Goal: Information Seeking & Learning: Find specific fact

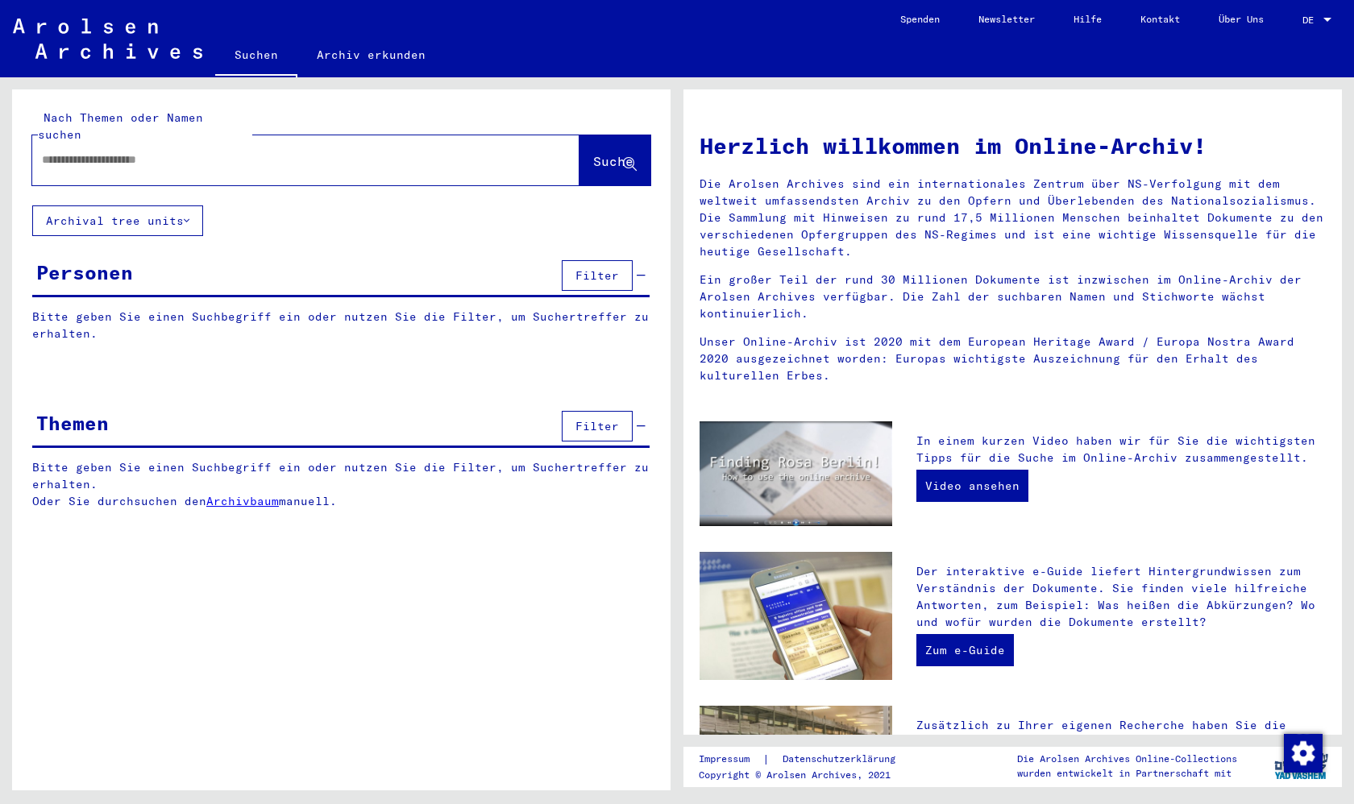
click at [176, 205] on button "Archival tree units" at bounding box center [117, 220] width 171 height 31
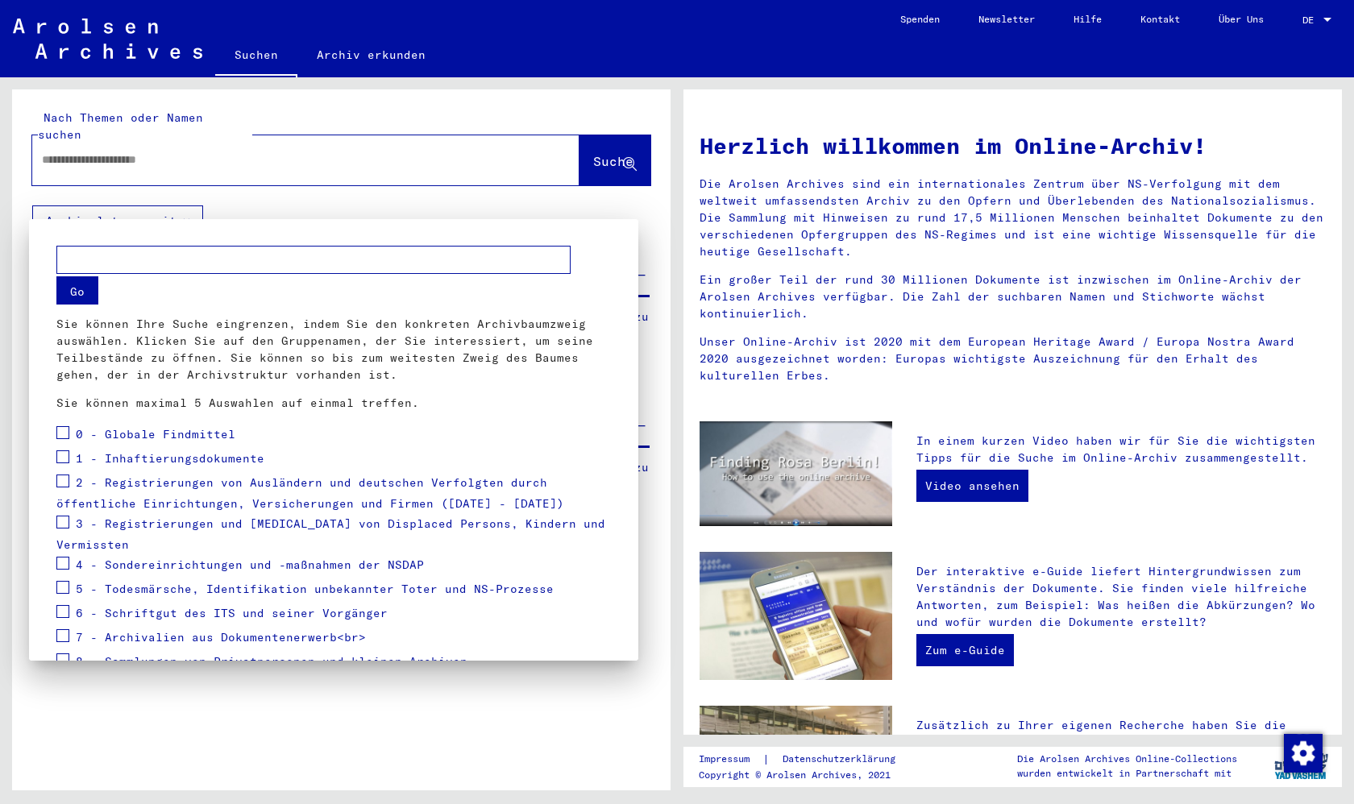
click at [176, 205] on div at bounding box center [677, 402] width 1354 height 804
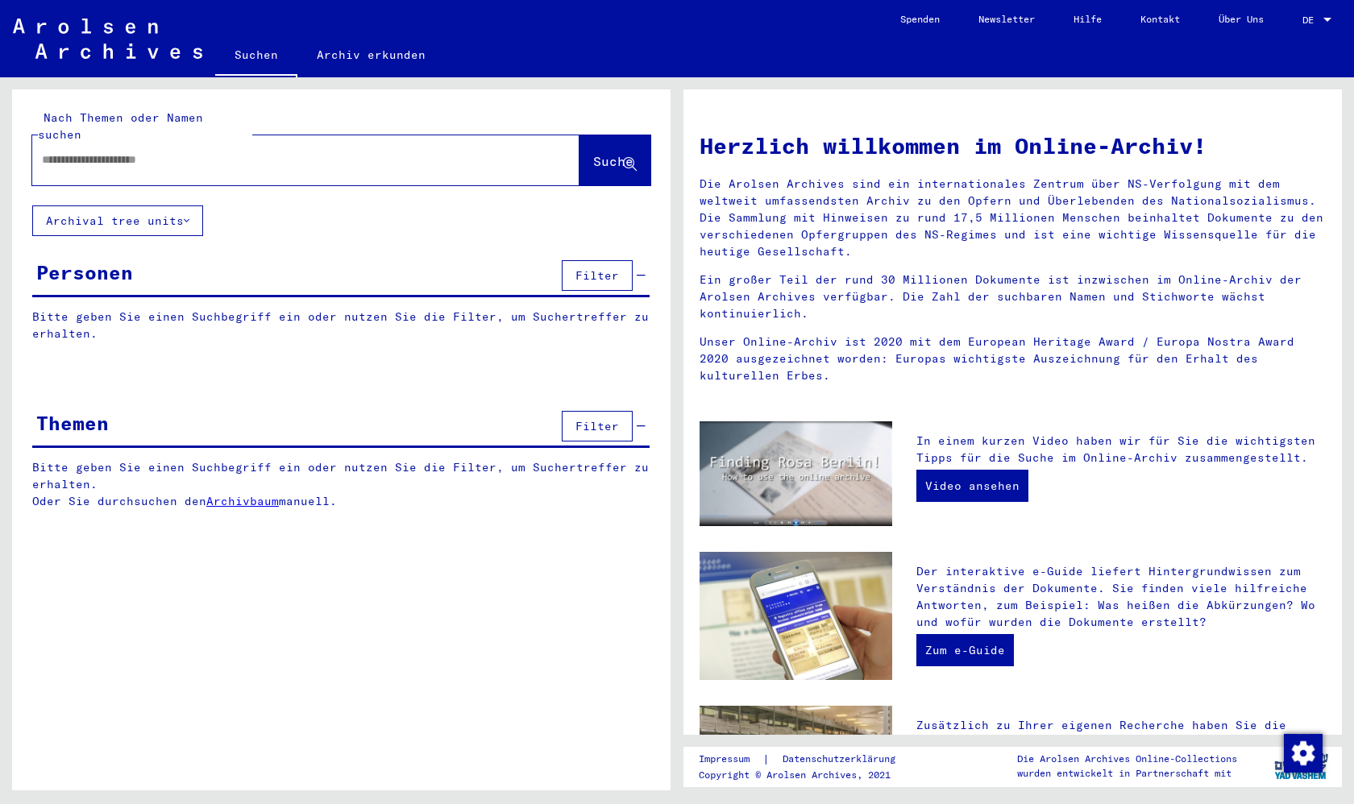
click at [172, 206] on button "Archival tree units" at bounding box center [117, 220] width 171 height 31
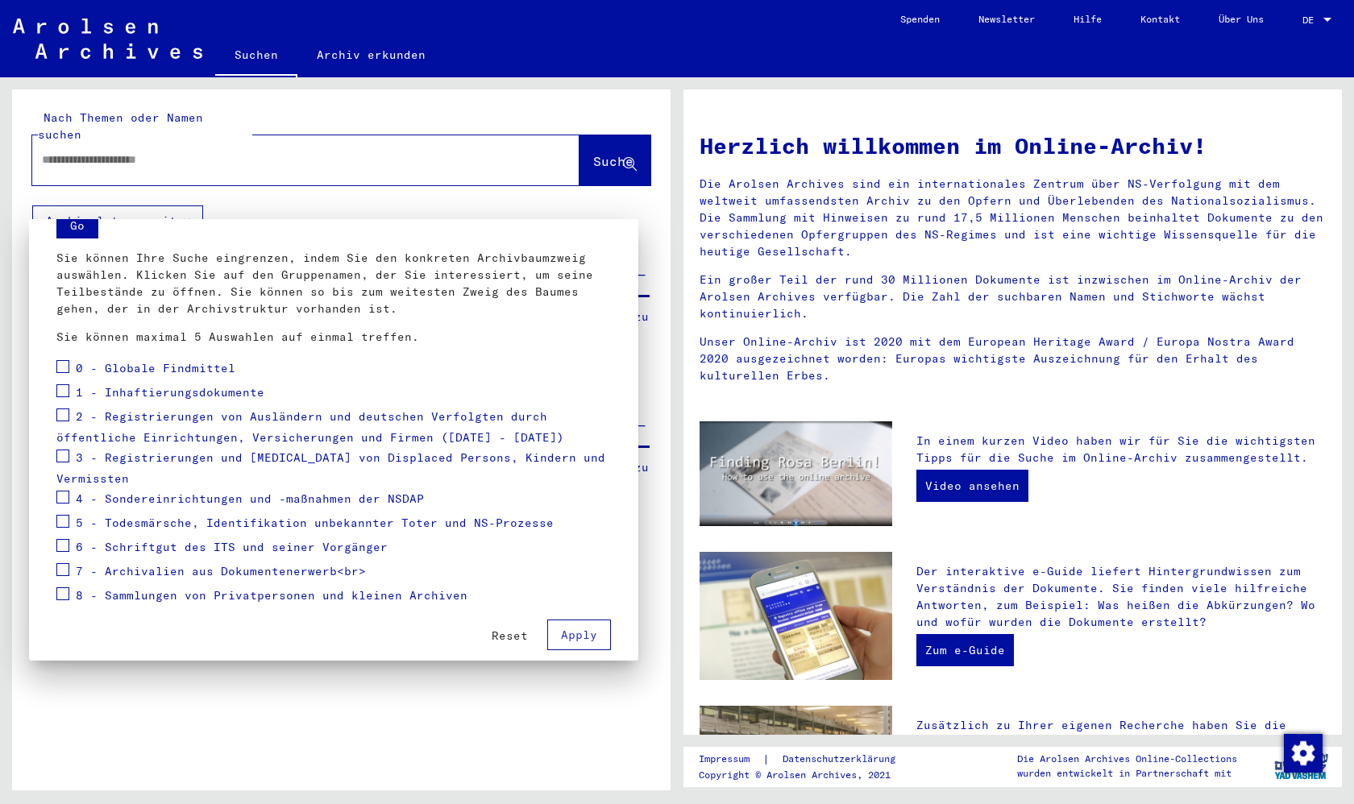
click at [160, 193] on div at bounding box center [677, 402] width 1354 height 804
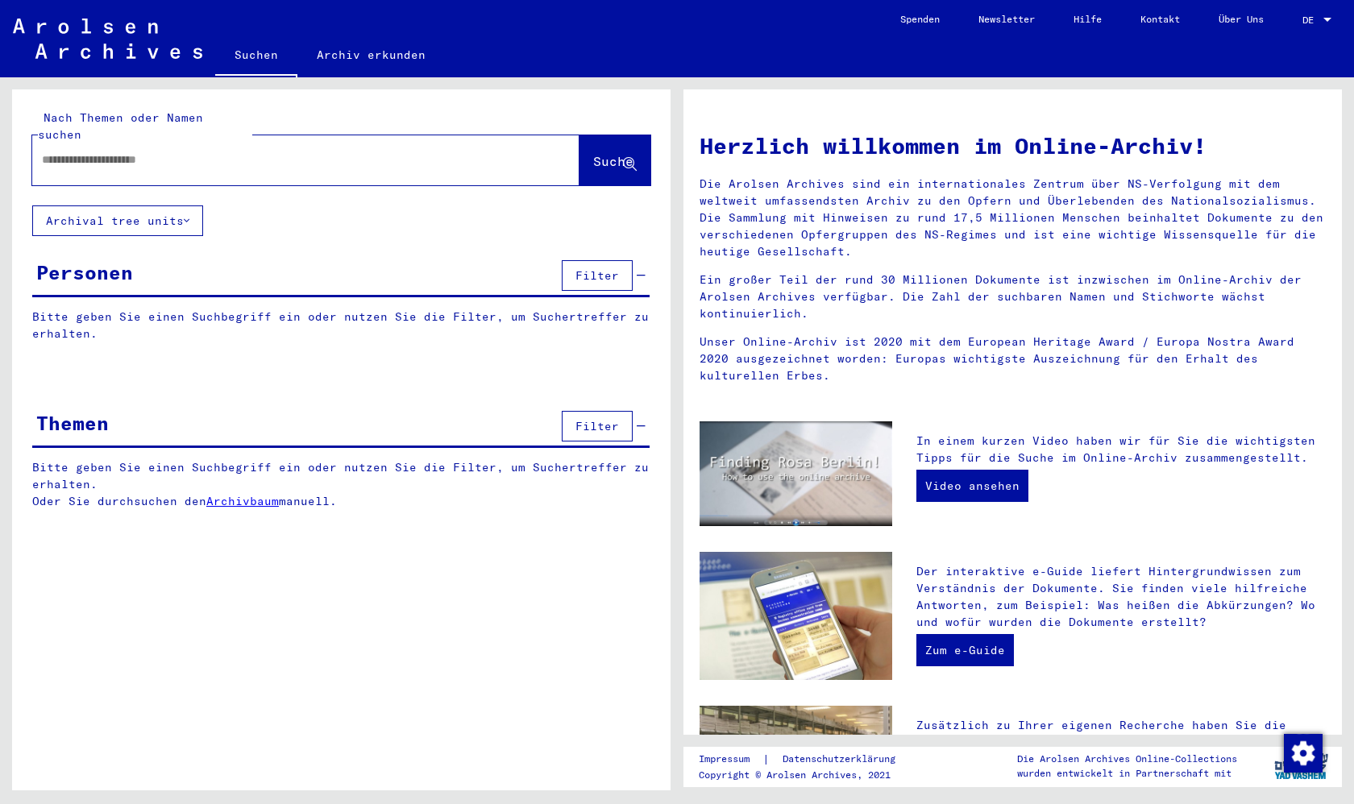
click at [156, 142] on div at bounding box center [281, 160] width 499 height 36
click at [151, 151] on input "text" at bounding box center [286, 159] width 489 height 17
type input "*"
type input "**********"
click at [593, 153] on span "Suche" at bounding box center [613, 161] width 40 height 16
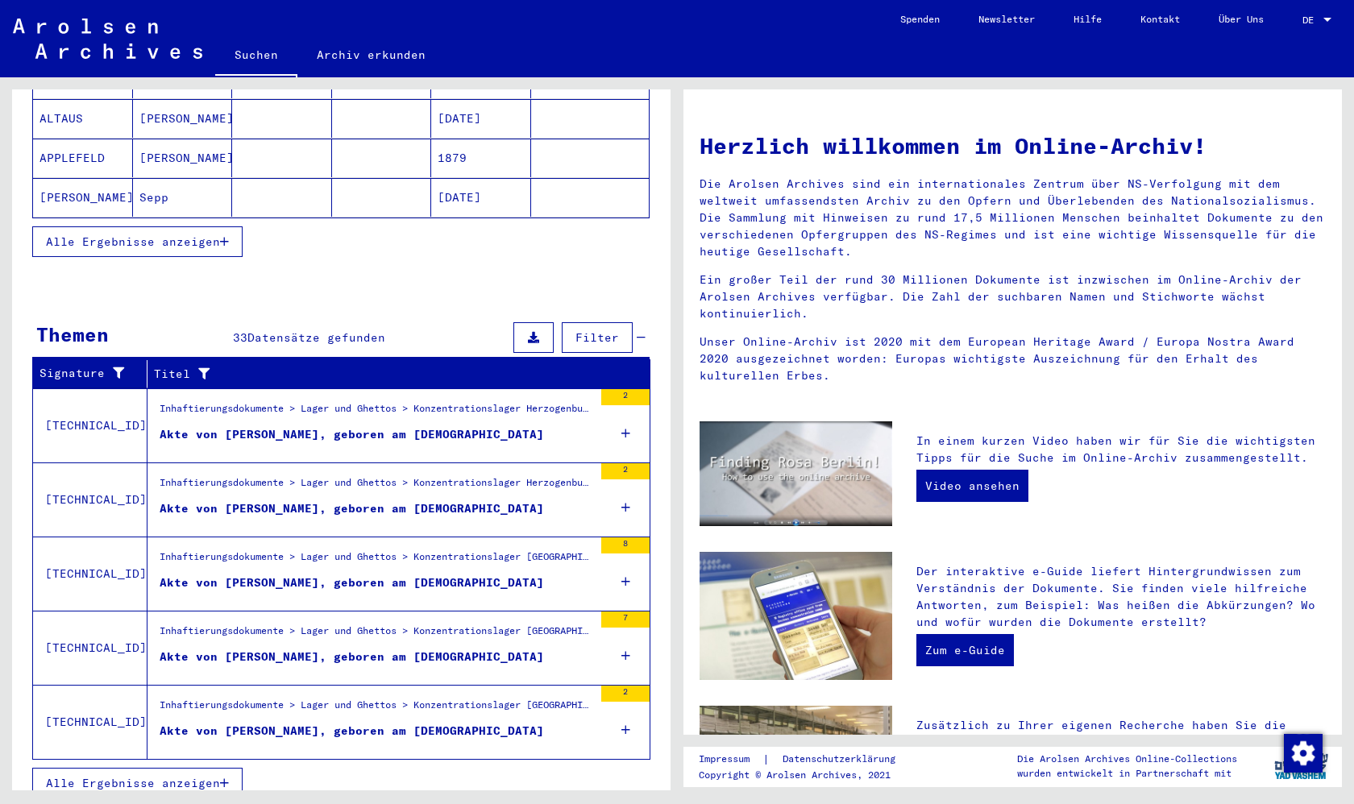
click at [101, 739] on td "[TECHNICAL_ID]" at bounding box center [90, 722] width 114 height 74
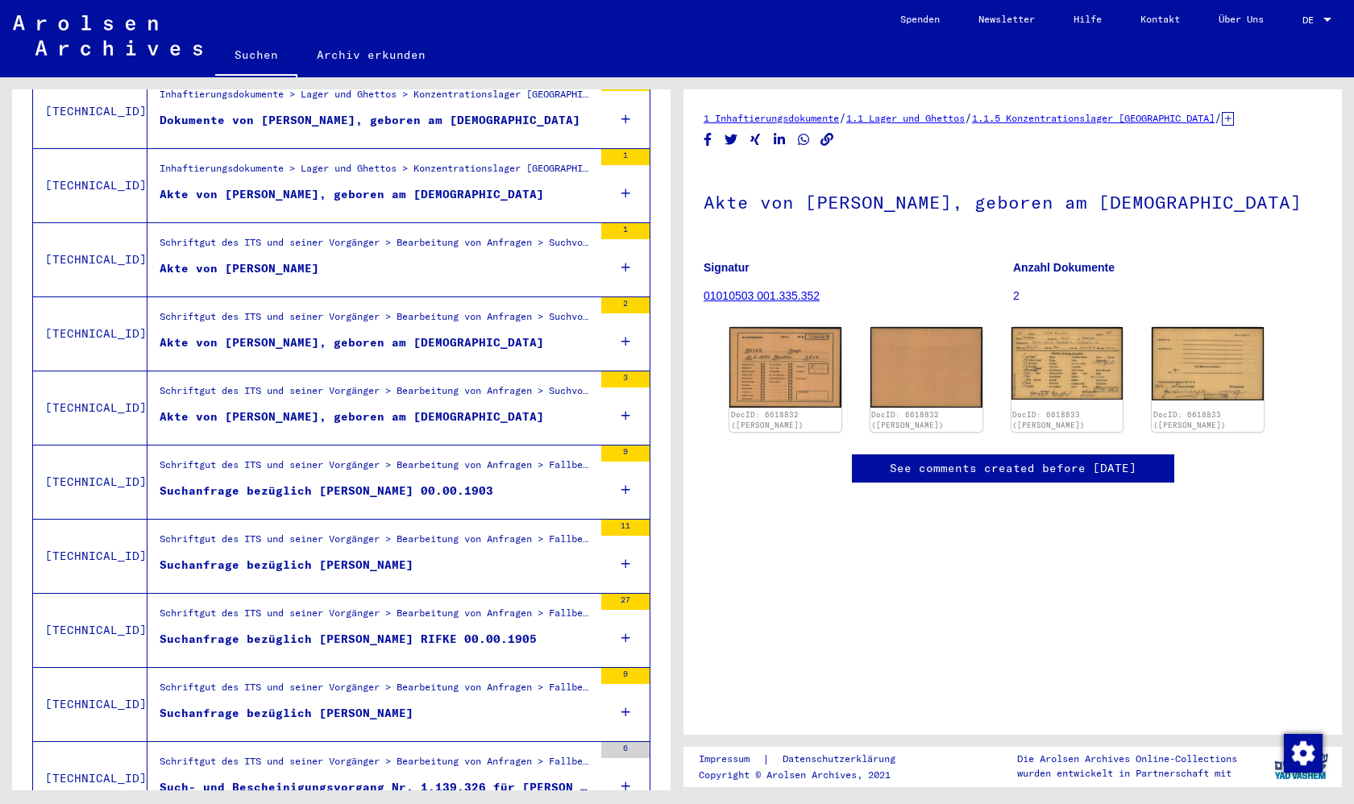
scroll to position [718, 0]
click at [259, 259] on div "Akte von [PERSON_NAME]" at bounding box center [240, 267] width 160 height 17
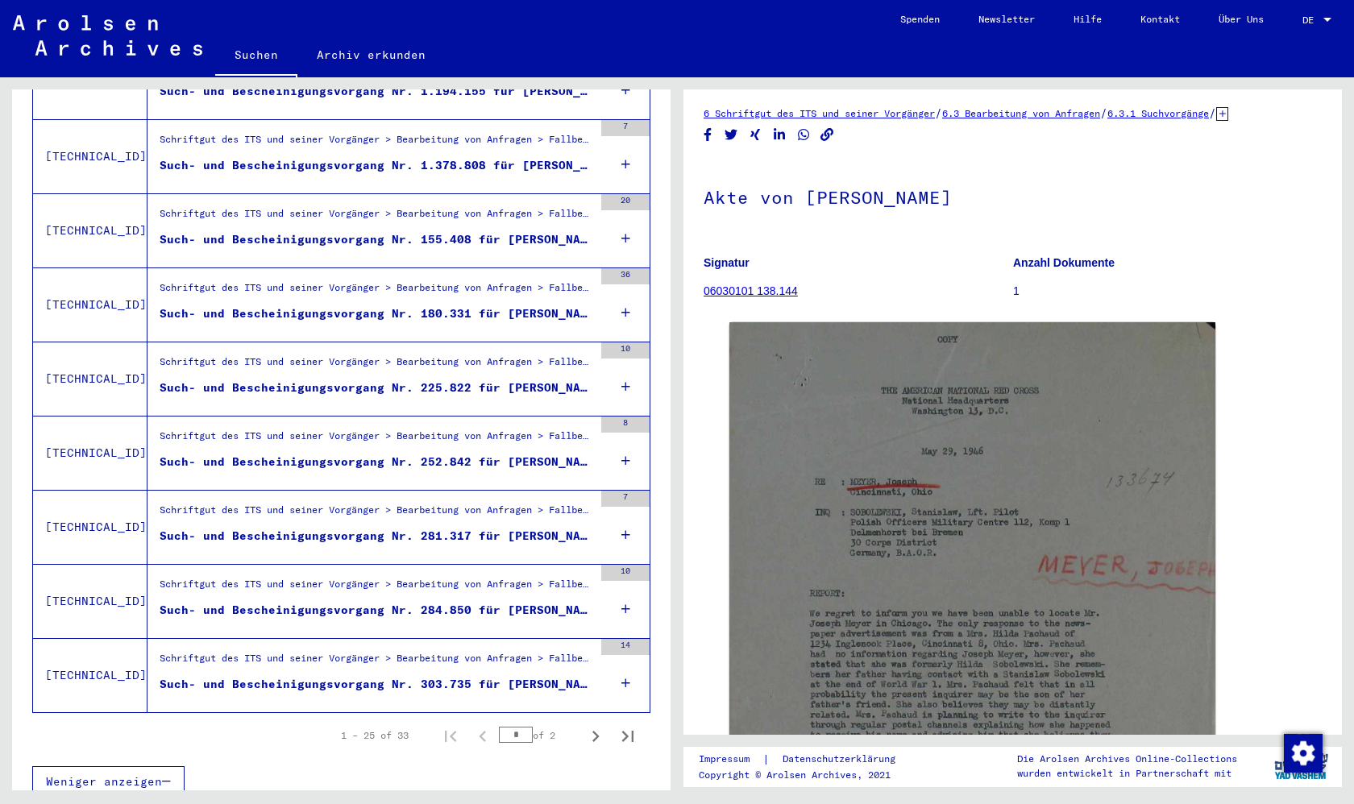
scroll to position [1560, 0]
click at [591, 727] on icon "Next page" at bounding box center [595, 738] width 23 height 23
type input "*"
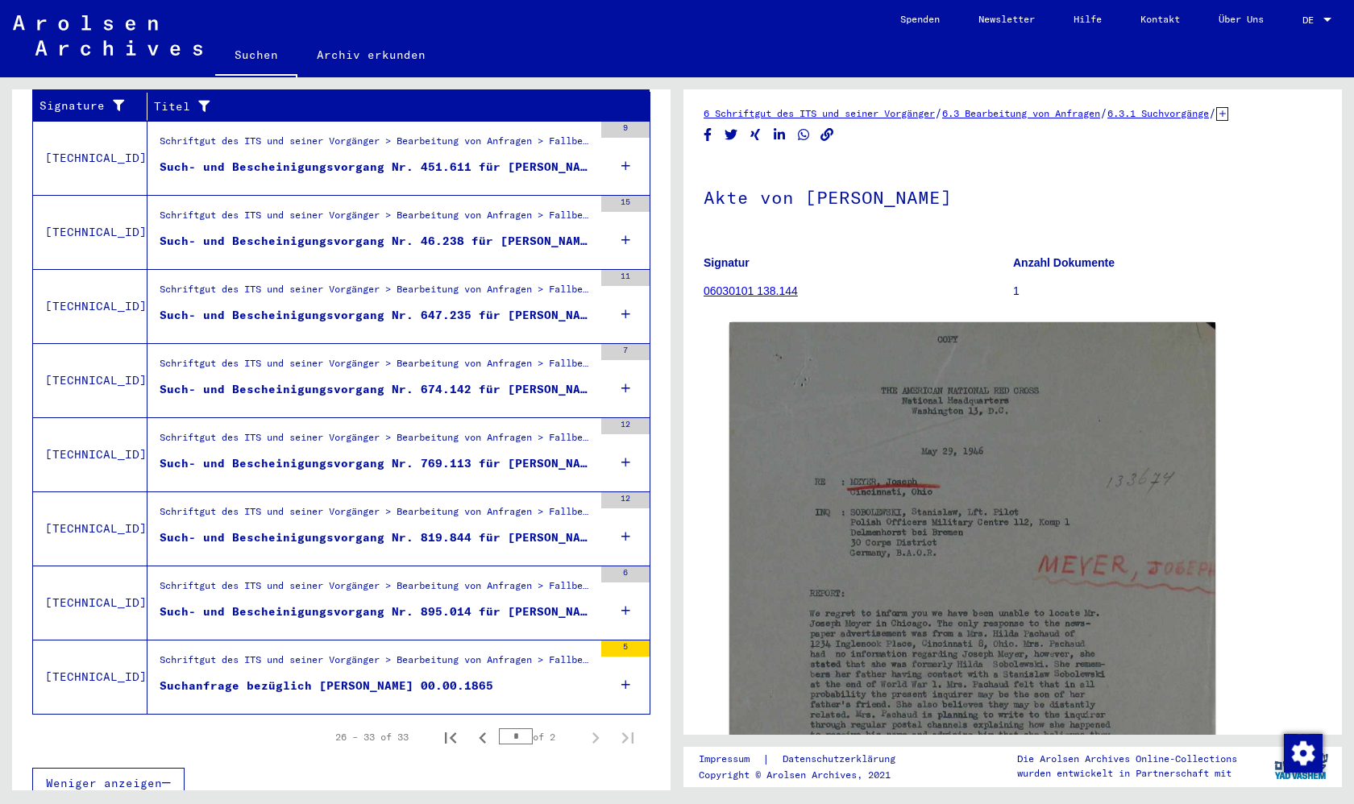
click at [477, 604] on div "Such- und Bescheinigungsvorgang Nr. 895.014 für [PERSON_NAME] geboren [DEMOGRAP…" at bounding box center [377, 612] width 434 height 17
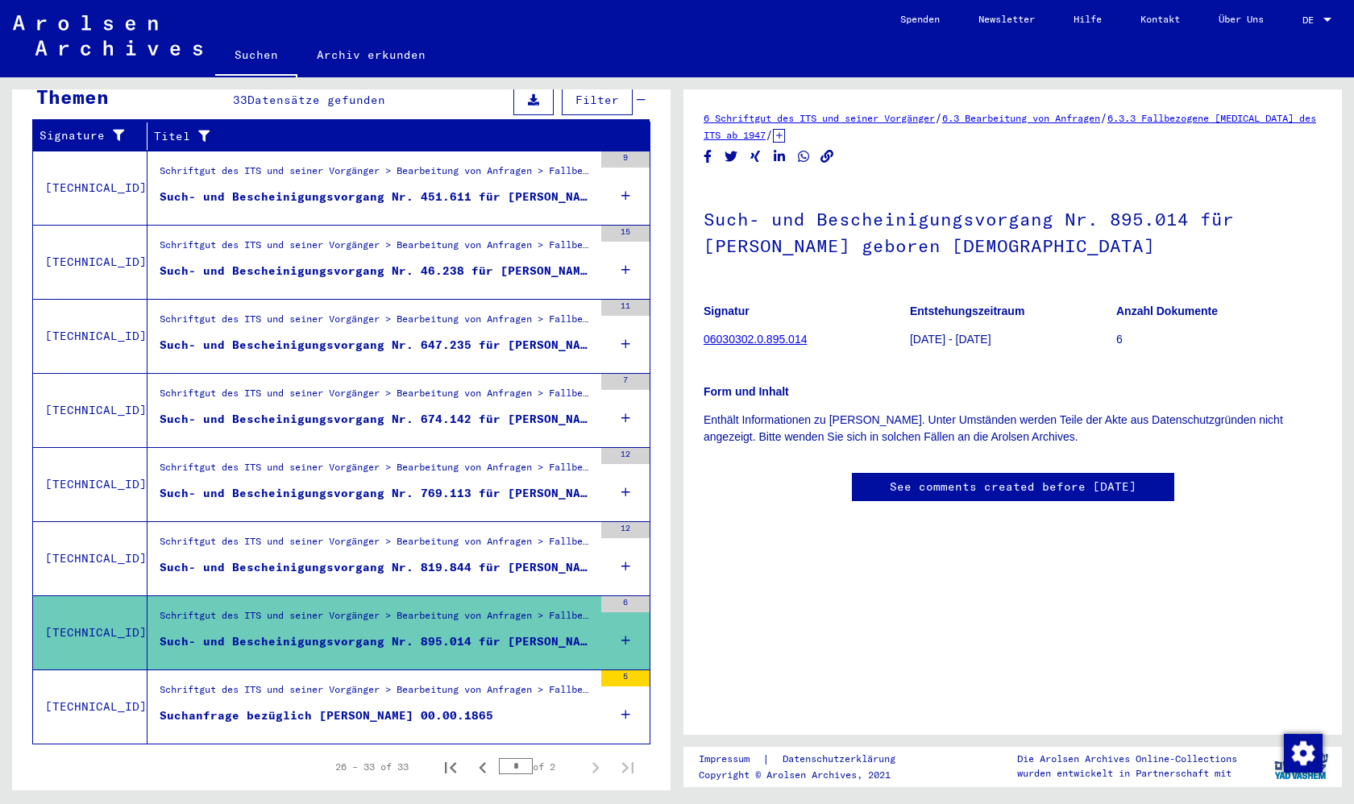
scroll to position [269, 0]
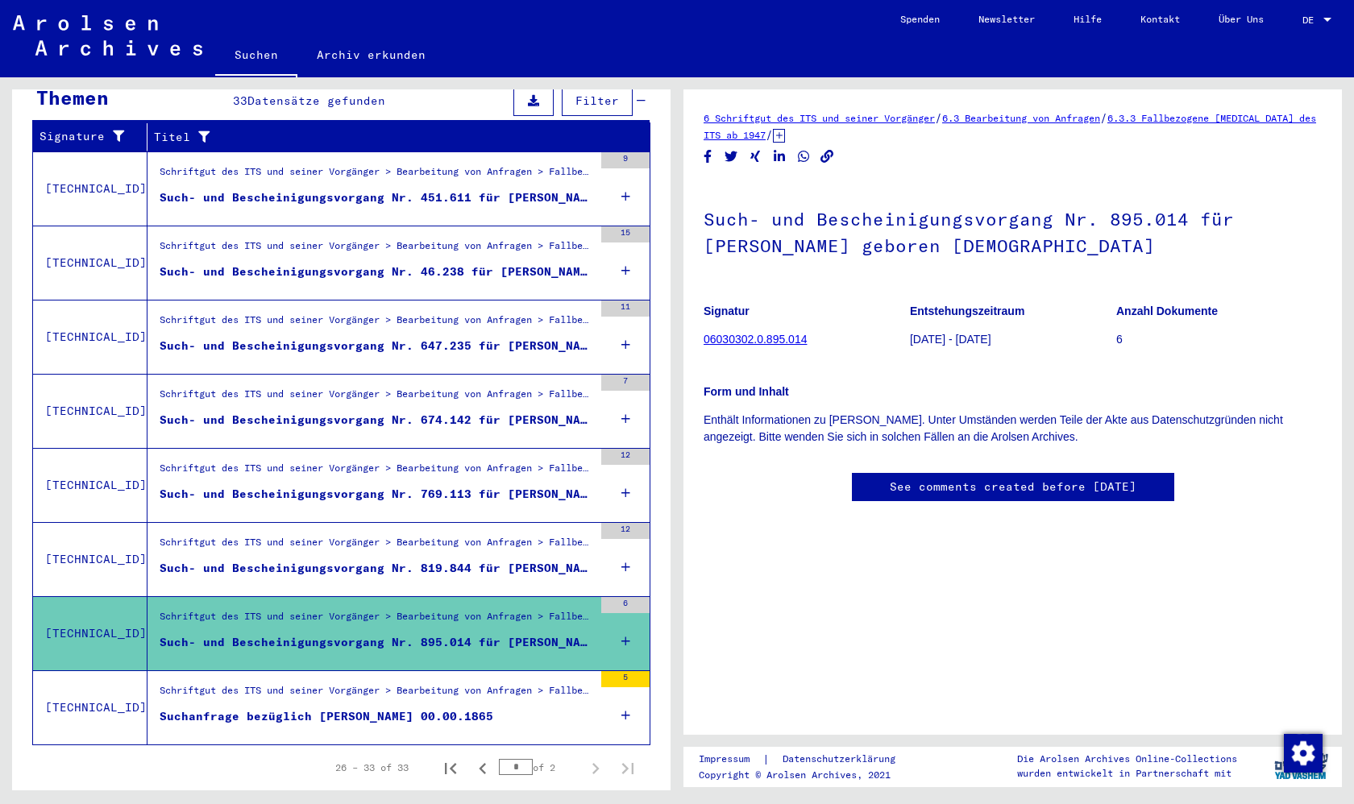
click at [255, 560] on div "Such- und Bescheinigungsvorgang Nr. 819.844 für [PERSON_NAME]" at bounding box center [377, 568] width 434 height 17
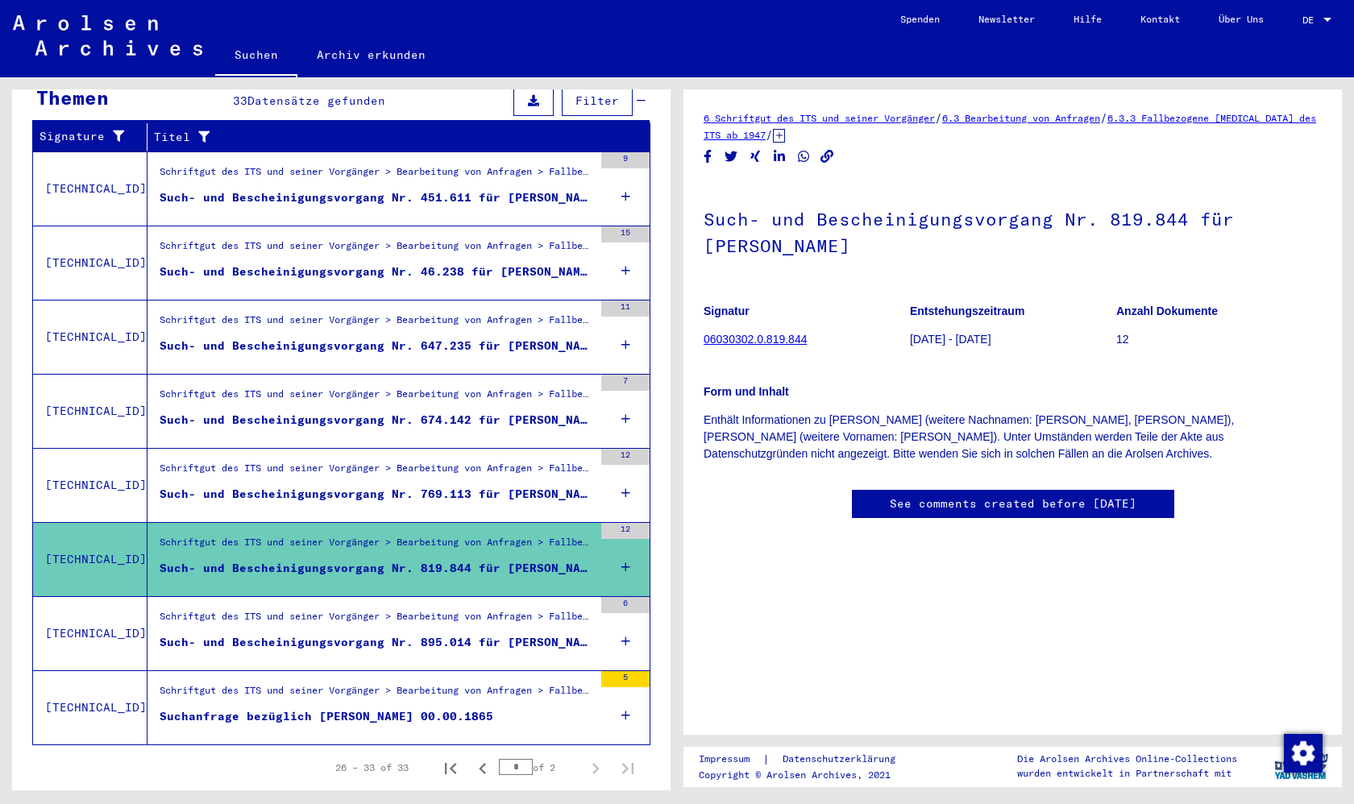
click at [250, 486] on div "Such- und Bescheinigungsvorgang Nr. 769.113 für [PERSON_NAME] geboren [DEMOGRAP…" at bounding box center [377, 494] width 434 height 17
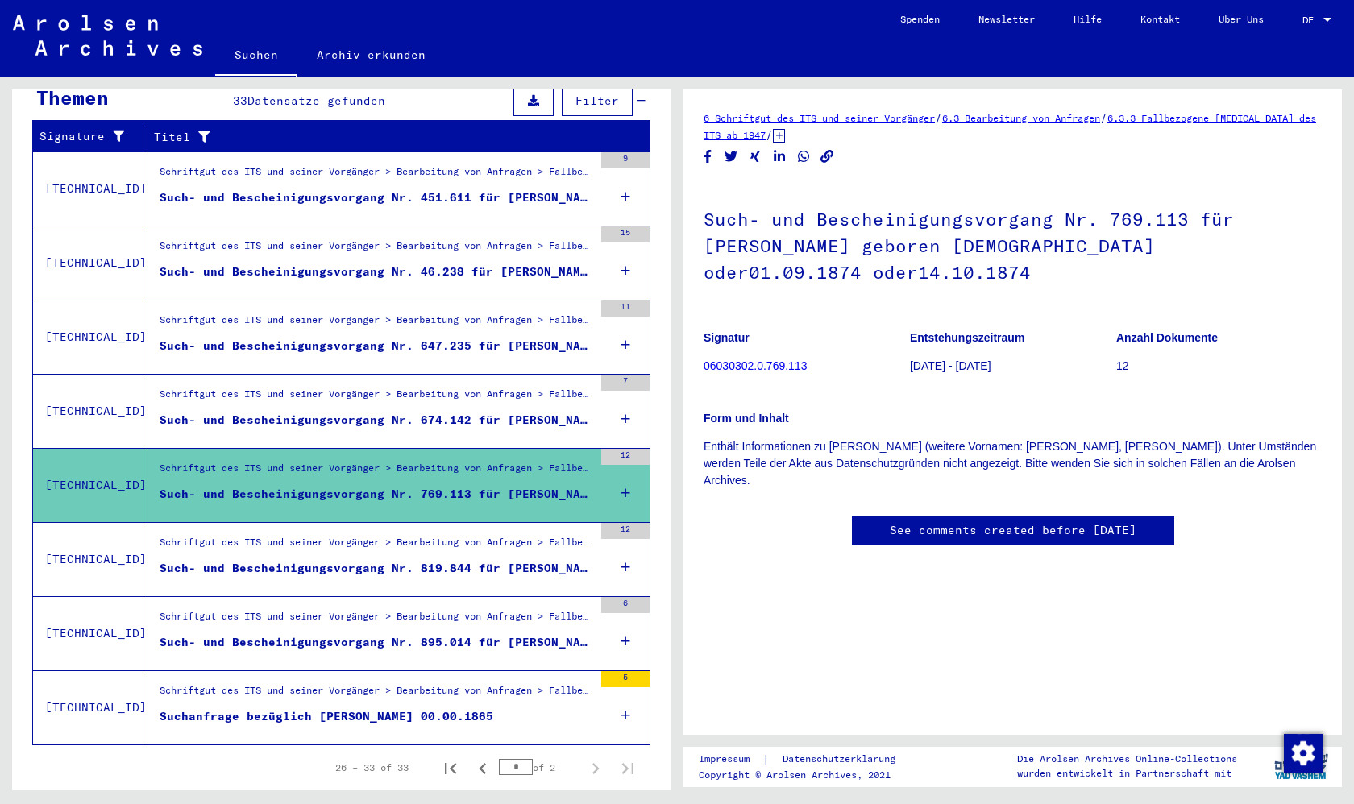
click at [239, 425] on div "Schriftgut des ITS und seiner Vorgänger > Bearbeitung von Anfragen > Fallbezoge…" at bounding box center [370, 411] width 446 height 73
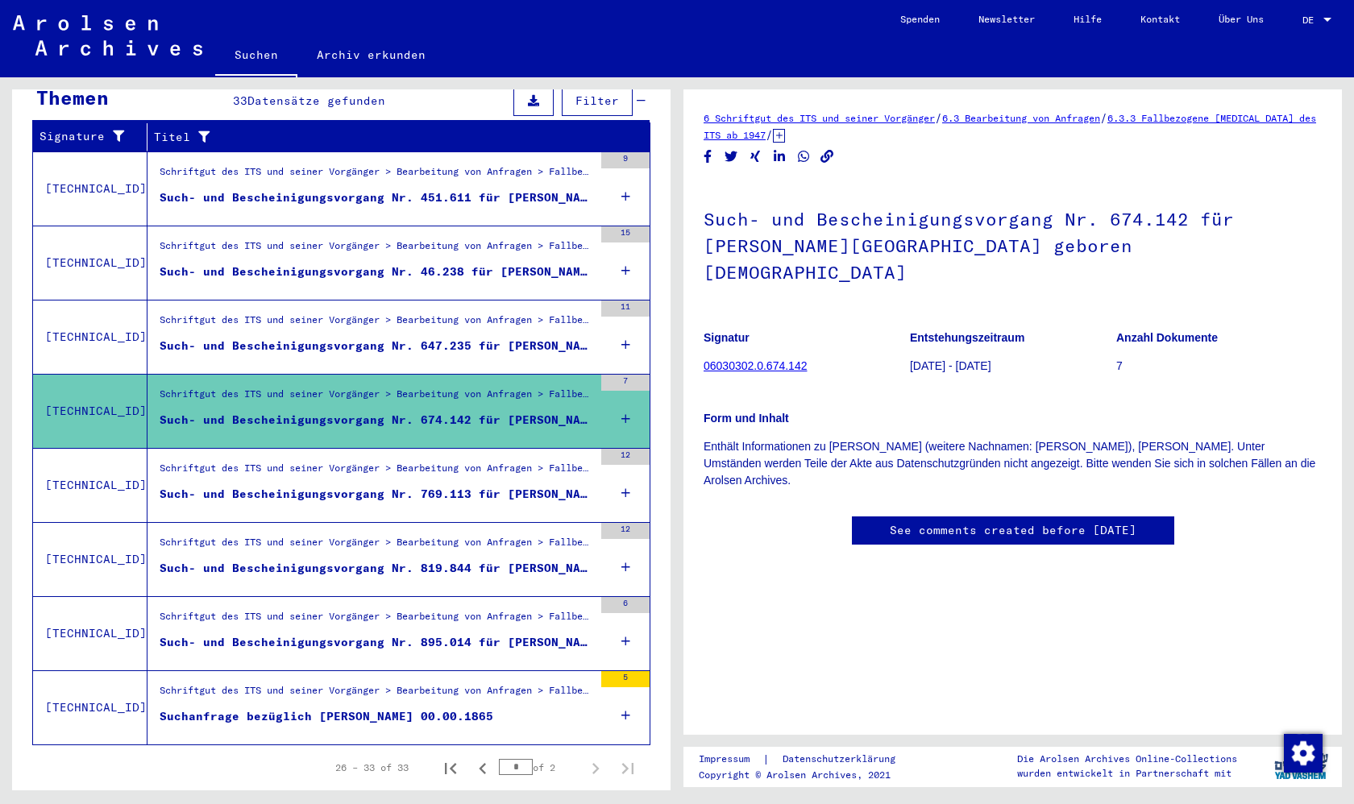
click at [214, 346] on div "Schriftgut des ITS und seiner Vorgänger > Bearbeitung von Anfragen > Fallbezoge…" at bounding box center [370, 337] width 446 height 73
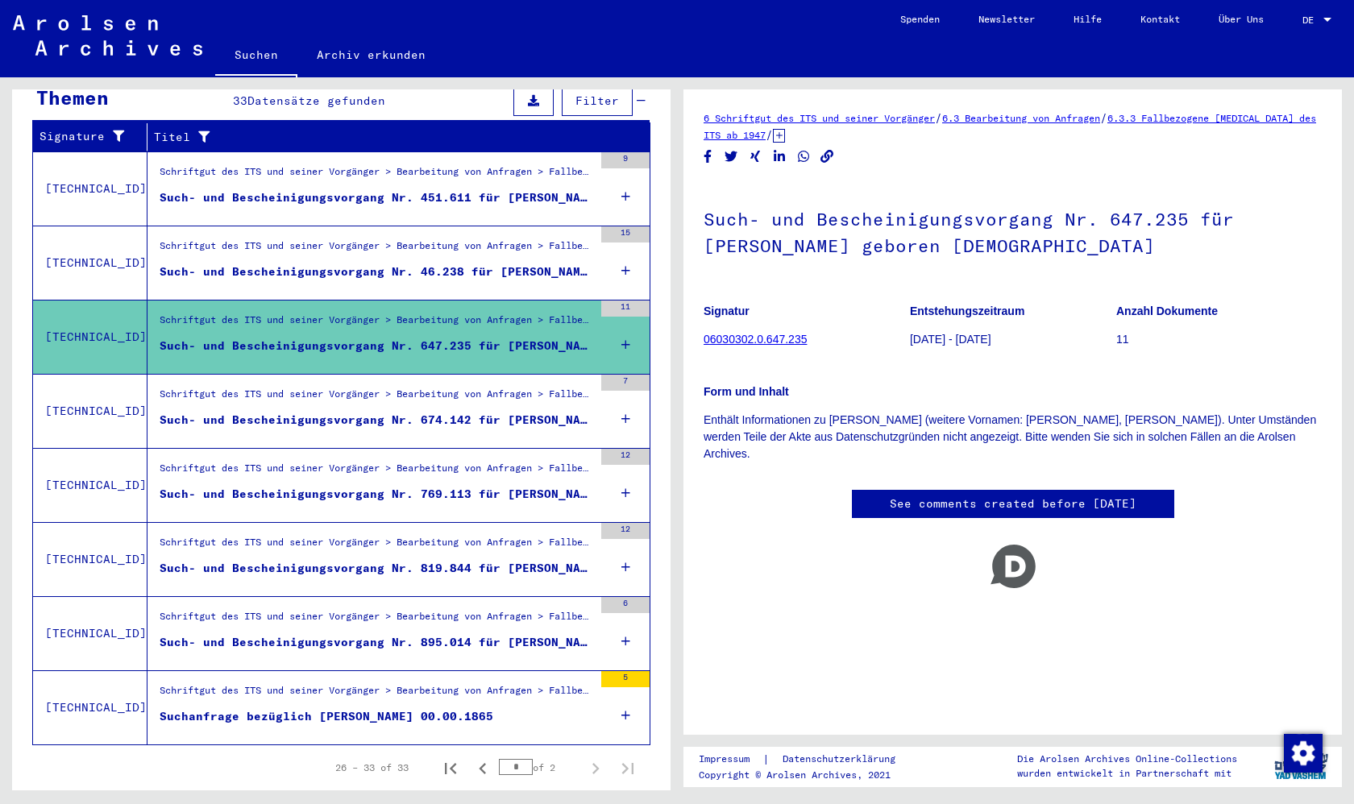
click at [198, 292] on span "Alle Ergebnisse anzeigen" at bounding box center [133, 299] width 174 height 15
